Goal: Task Accomplishment & Management: Manage account settings

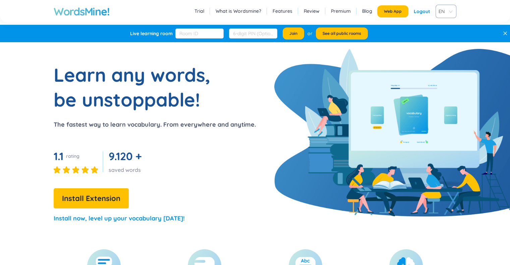
drag, startPoint x: 0, startPoint y: 0, endPoint x: 228, endPoint y: 80, distance: 241.3
click at [228, 80] on div "Learn any words, be unstoppable! The fastest way to learn vocabulary. From ever…" at bounding box center [128, 145] width 256 height 167
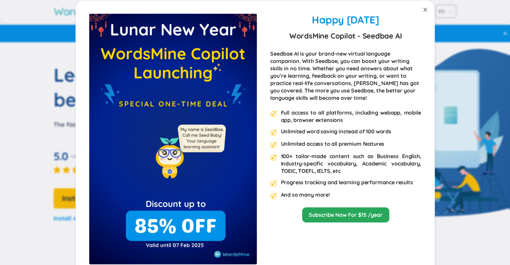
click at [422, 7] on icon "close" at bounding box center [424, 9] width 5 height 5
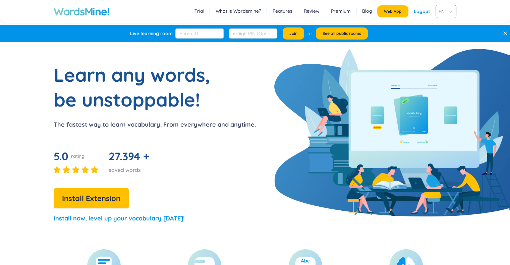
click at [93, 10] on h1 "WordsMine!" at bounding box center [82, 11] width 56 height 13
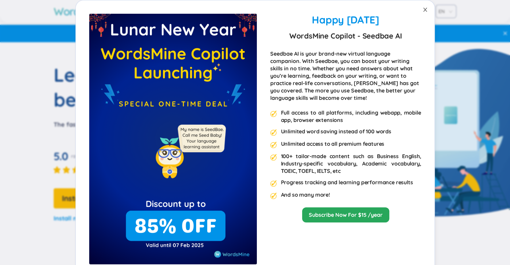
click at [422, 10] on icon "close" at bounding box center [424, 9] width 5 height 5
click at [423, 10] on icon "close" at bounding box center [425, 10] width 4 height 4
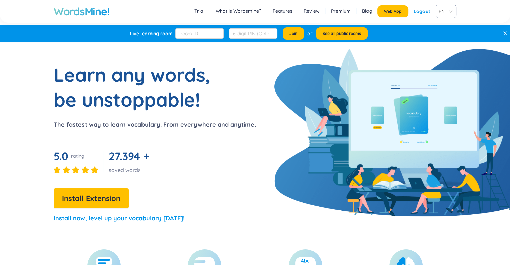
click at [419, 11] on div "Logout" at bounding box center [421, 11] width 16 height 12
click at [419, 11] on link "Login" at bounding box center [423, 11] width 12 height 12
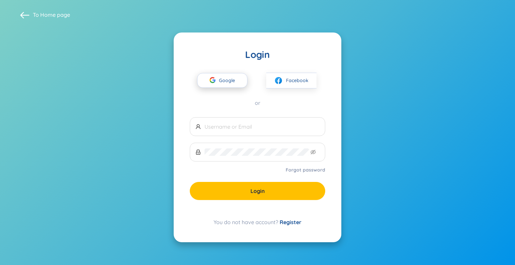
click at [219, 81] on span "Google" at bounding box center [228, 80] width 19 height 14
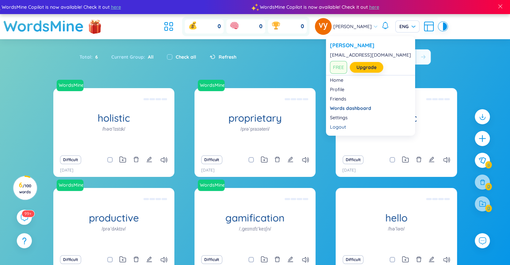
click at [331, 29] on img at bounding box center [323, 26] width 17 height 17
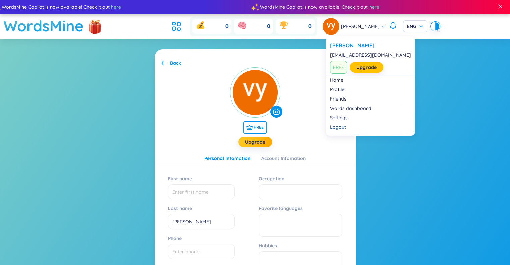
click at [338, 29] on img at bounding box center [330, 26] width 17 height 17
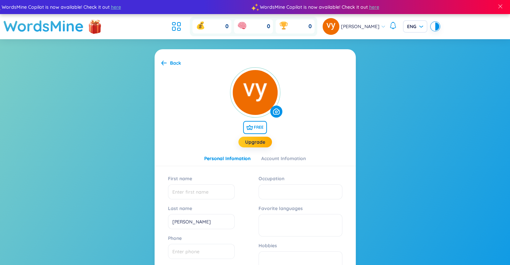
click at [218, 44] on section "Back FREE Upgrade Personal Infomation Account Infomation First name Last name v…" at bounding box center [255, 221] width 510 height 364
click at [52, 28] on h1 "WordsMine" at bounding box center [43, 26] width 80 height 24
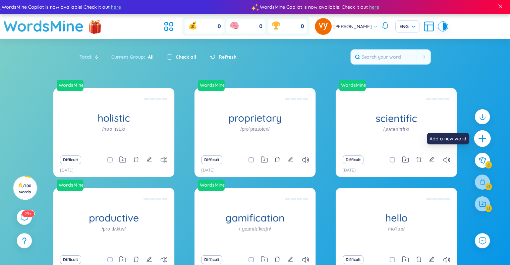
click at [480, 140] on icon "plus" at bounding box center [481, 138] width 9 height 9
